Goal: Find specific page/section: Find specific page/section

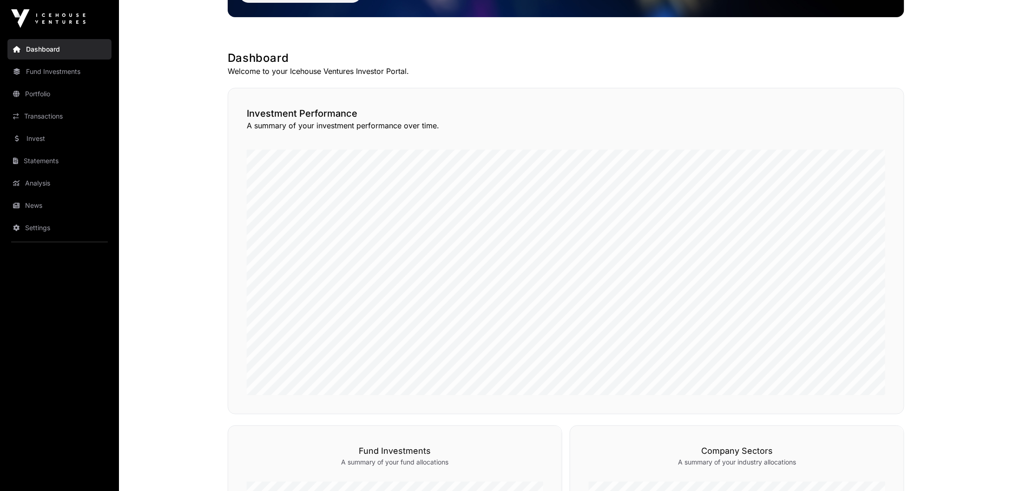
scroll to position [139, 0]
click at [29, 94] on link "Portfolio" at bounding box center [59, 94] width 104 height 20
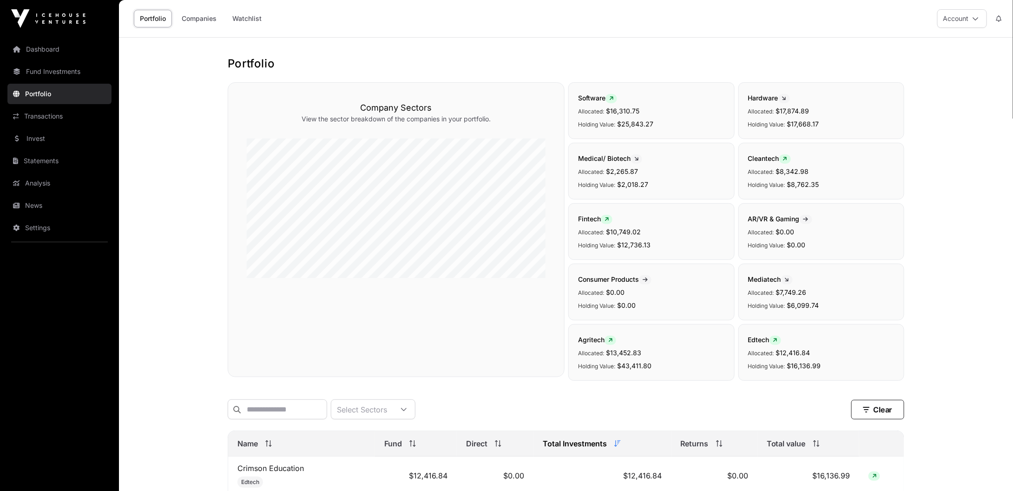
click at [53, 69] on link "Fund Investments" at bounding box center [59, 71] width 104 height 20
click at [44, 71] on link "Fund Investments" at bounding box center [59, 71] width 104 height 20
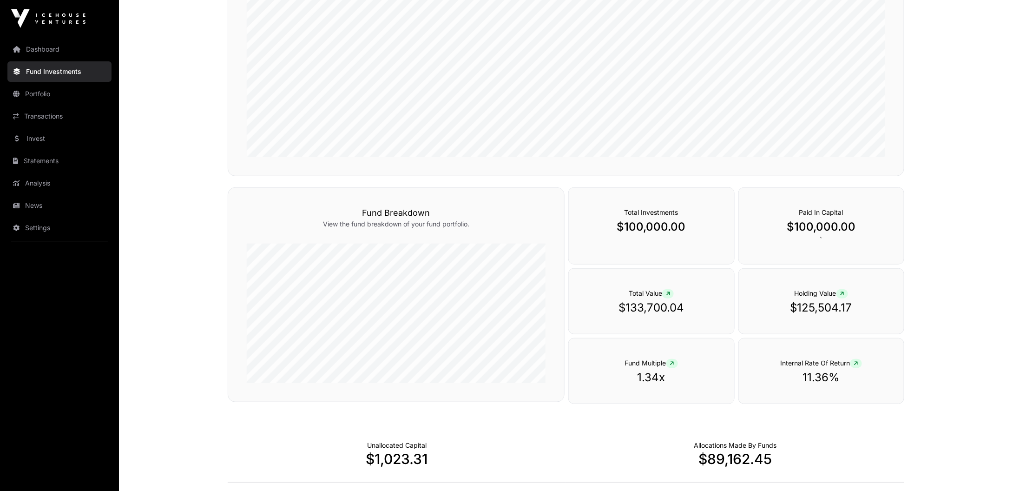
scroll to position [279, 0]
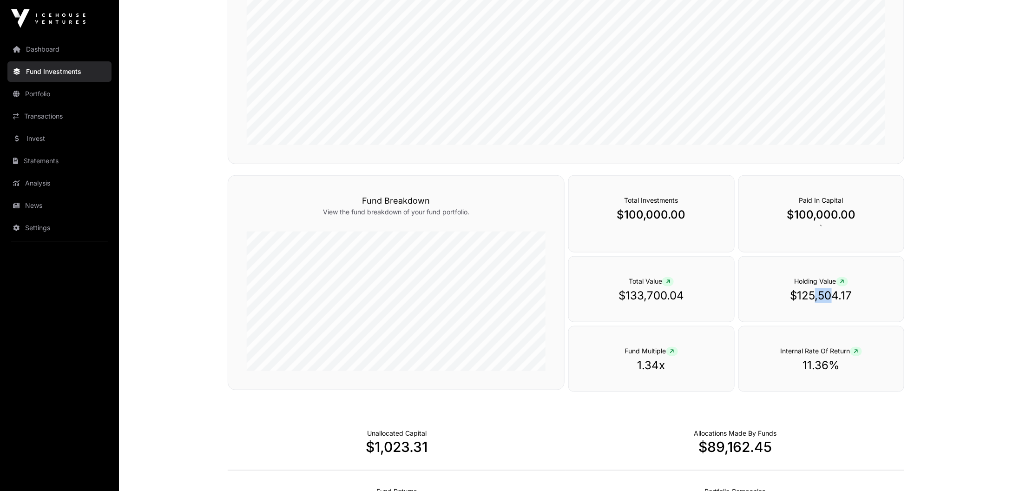
drag, startPoint x: 814, startPoint y: 289, endPoint x: 830, endPoint y: 292, distance: 15.5
click at [830, 292] on p "$125,504.17" at bounding box center [821, 295] width 128 height 15
click at [866, 300] on div at bounding box center [872, 308] width 88 height 19
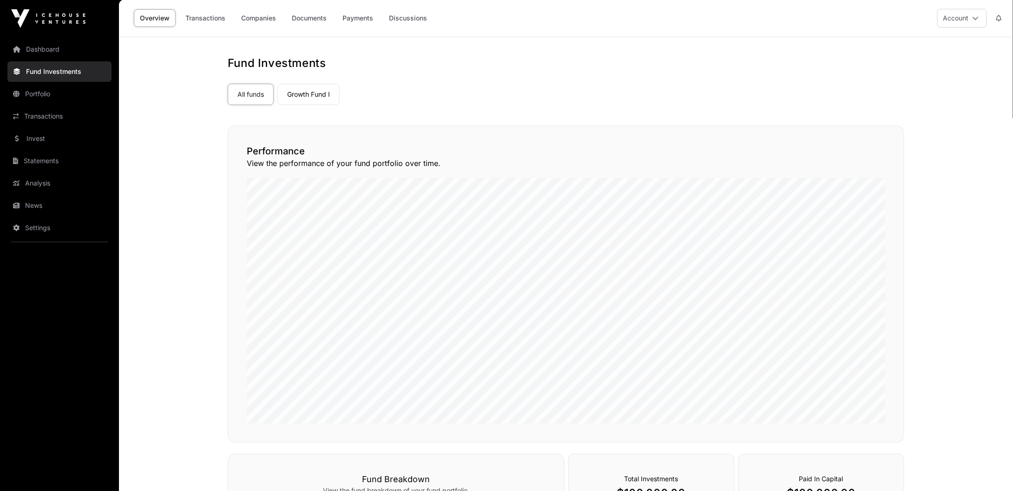
scroll to position [46, 0]
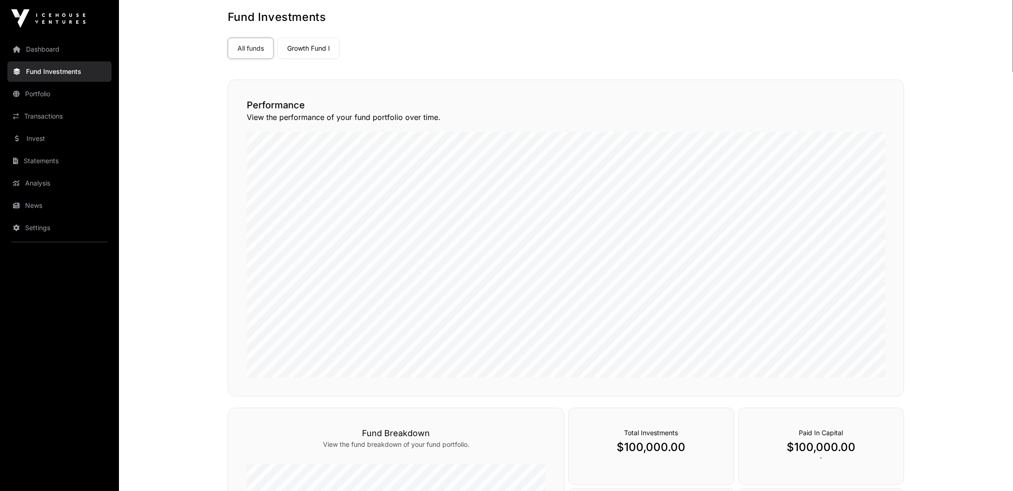
click at [300, 45] on link "Growth Fund I" at bounding box center [308, 48] width 62 height 21
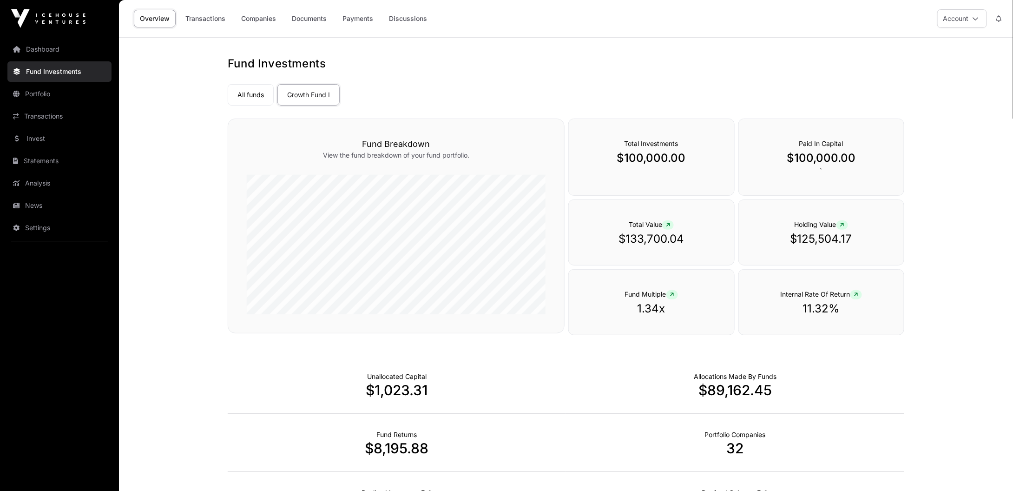
click at [28, 90] on link "Portfolio" at bounding box center [59, 94] width 104 height 20
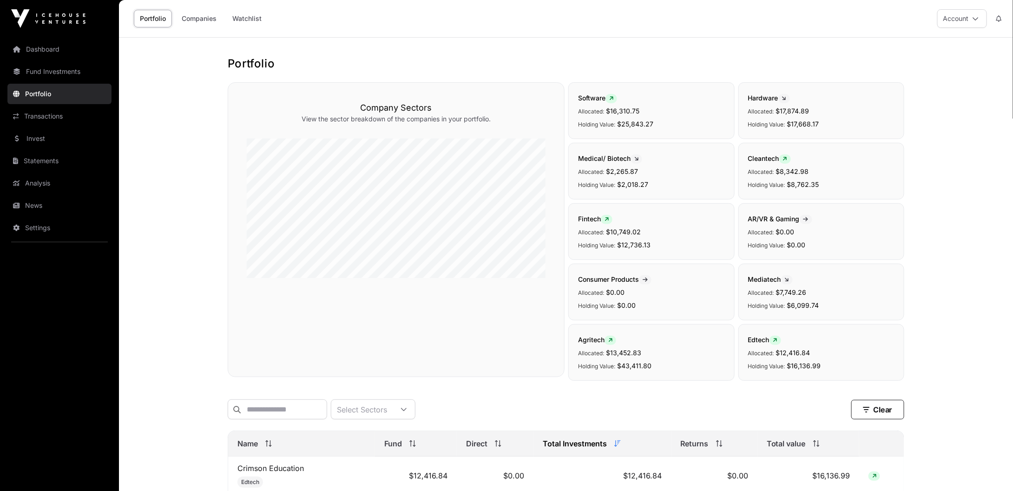
click at [26, 179] on link "Analysis" at bounding box center [59, 183] width 104 height 20
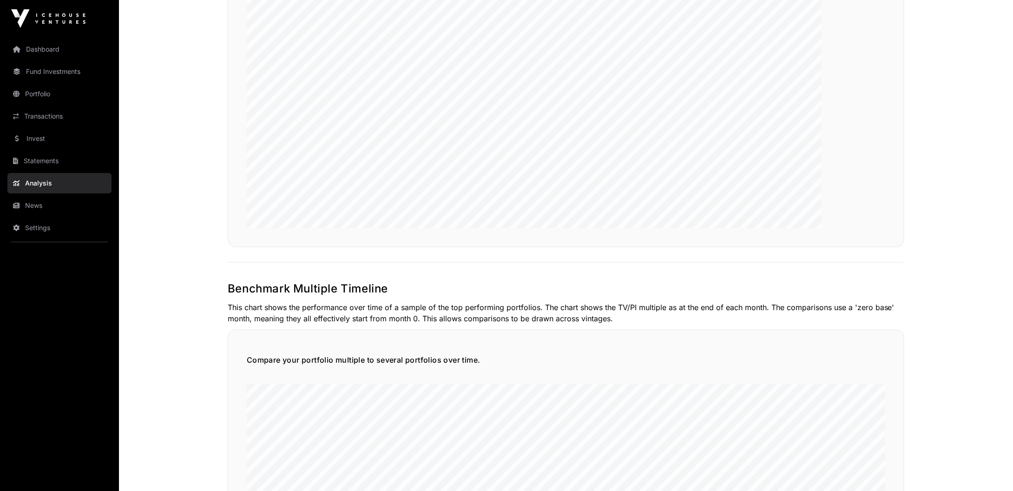
scroll to position [2044, 0]
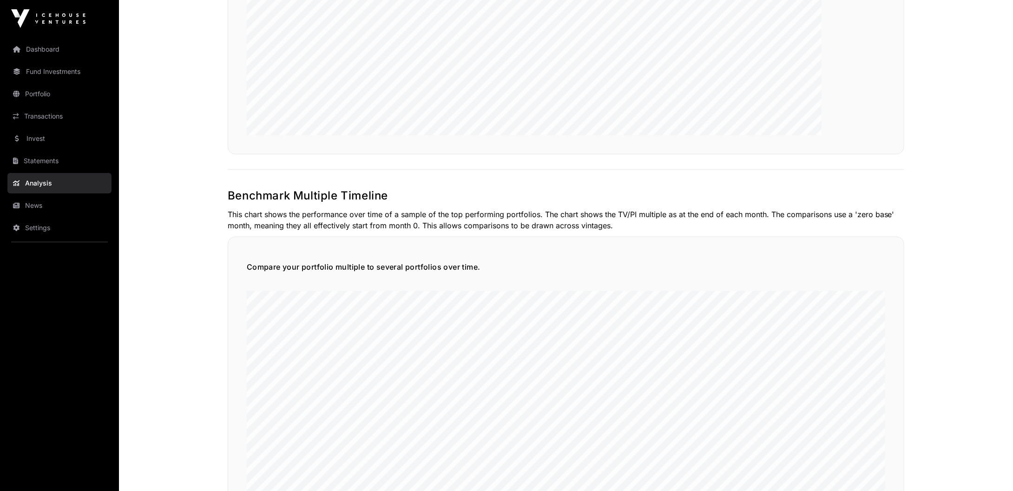
click at [47, 72] on link "Fund Investments" at bounding box center [59, 71] width 104 height 20
